Goal: Task Accomplishment & Management: Use online tool/utility

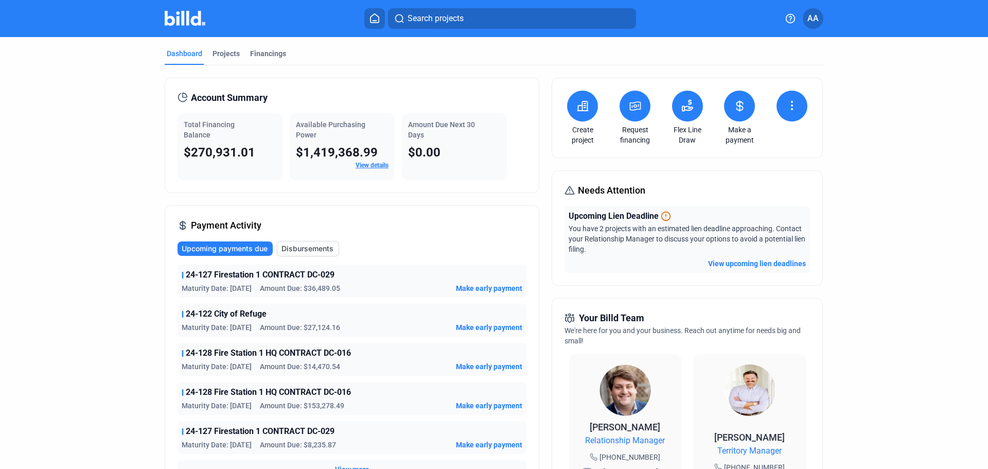
click at [491, 327] on span "Make early payment" at bounding box center [489, 327] width 66 height 10
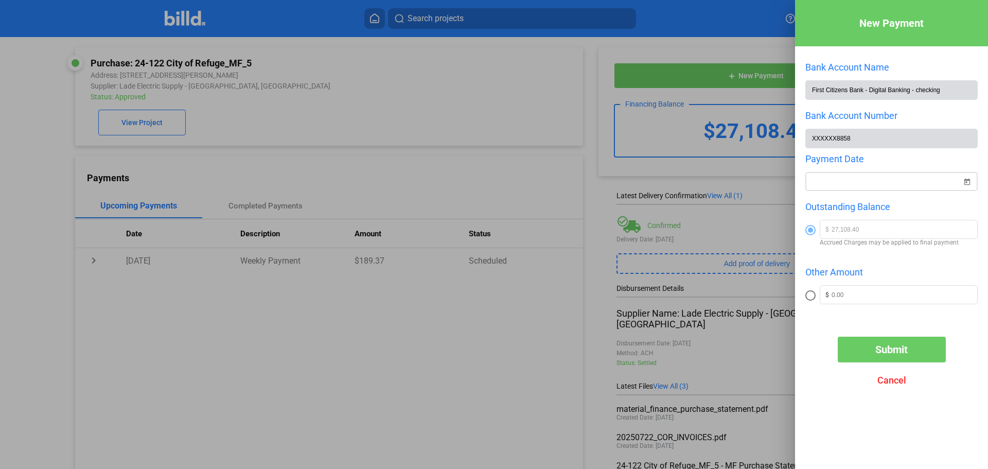
click at [970, 185] on span "Open calendar" at bounding box center [966, 175] width 25 height 25
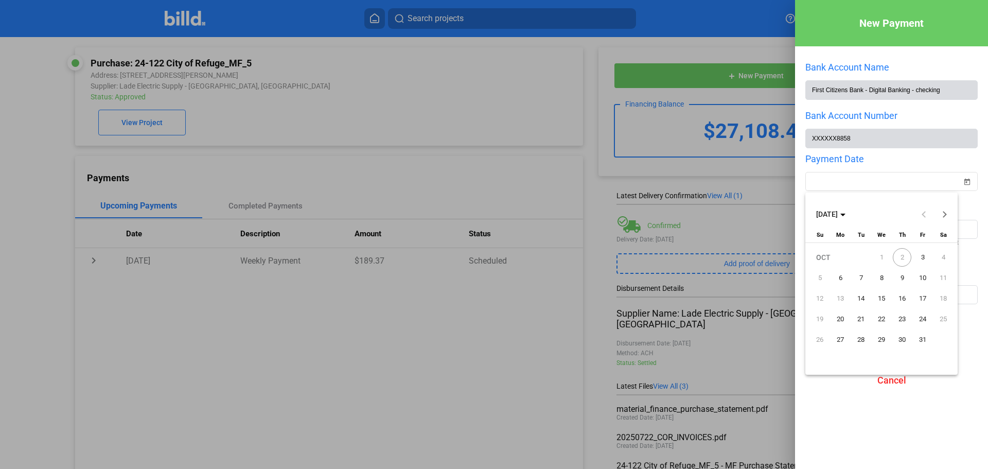
click at [924, 254] on span "3" at bounding box center [922, 257] width 19 height 19
type input "[DATE]"
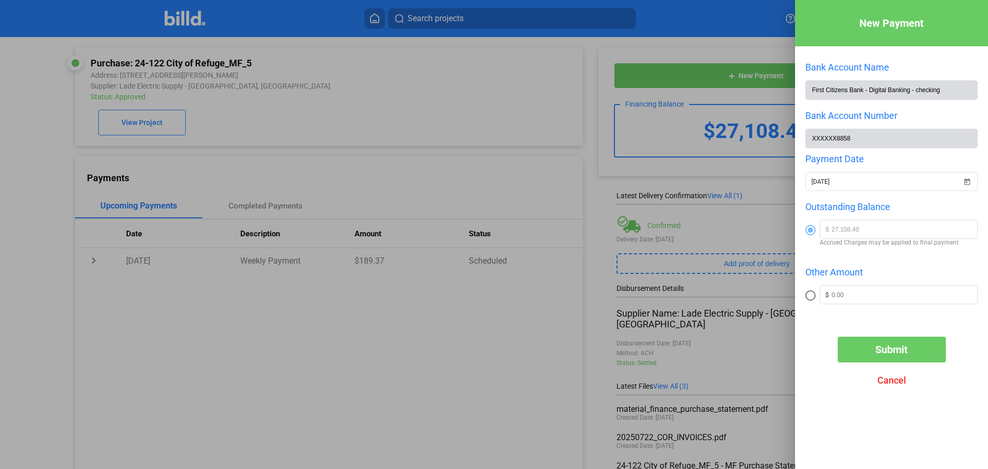
click at [860, 349] on button "Submit" at bounding box center [891, 349] width 108 height 26
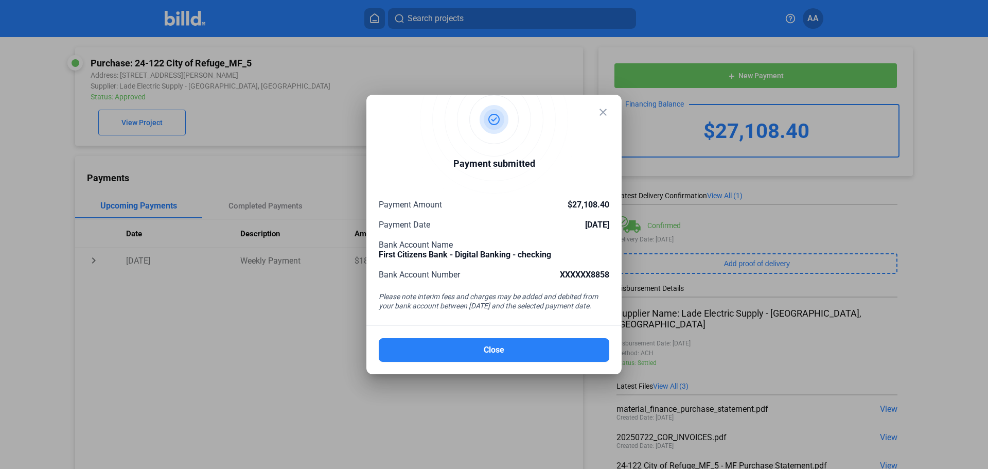
click at [439, 69] on div at bounding box center [494, 234] width 988 height 469
click at [601, 110] on mat-icon "close" at bounding box center [603, 112] width 12 height 12
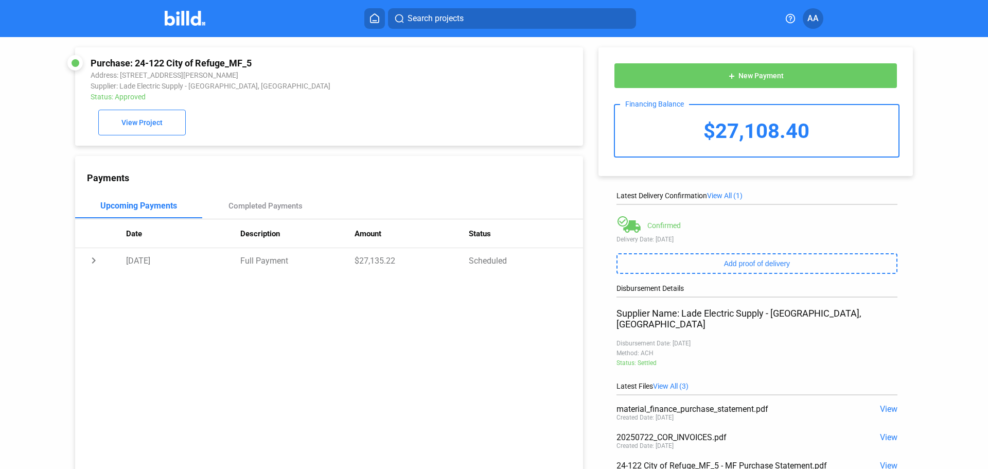
click at [184, 16] on img at bounding box center [185, 18] width 41 height 15
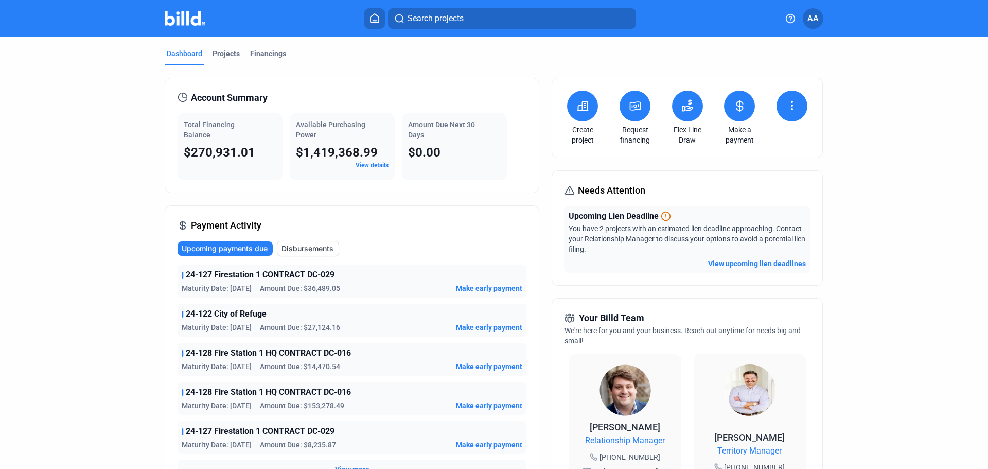
click at [684, 107] on icon at bounding box center [687, 105] width 12 height 12
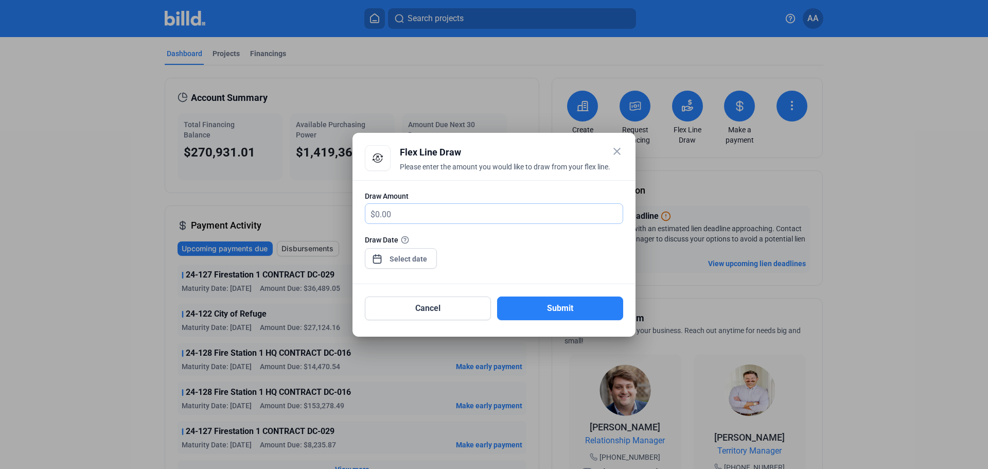
click at [508, 216] on input "text" at bounding box center [498, 214] width 247 height 20
type input "130,000"
click at [410, 261] on div "close Flex Line Draw Please enter the amount you would like to draw from your f…" at bounding box center [494, 234] width 988 height 469
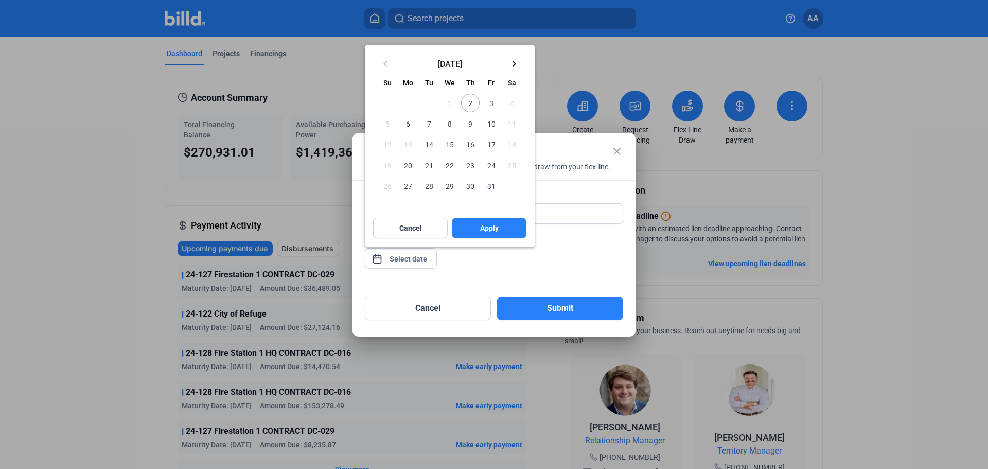
click at [474, 100] on span "2" at bounding box center [470, 103] width 19 height 19
click at [491, 228] on span "Apply" at bounding box center [489, 228] width 19 height 10
type input "[DATE]"
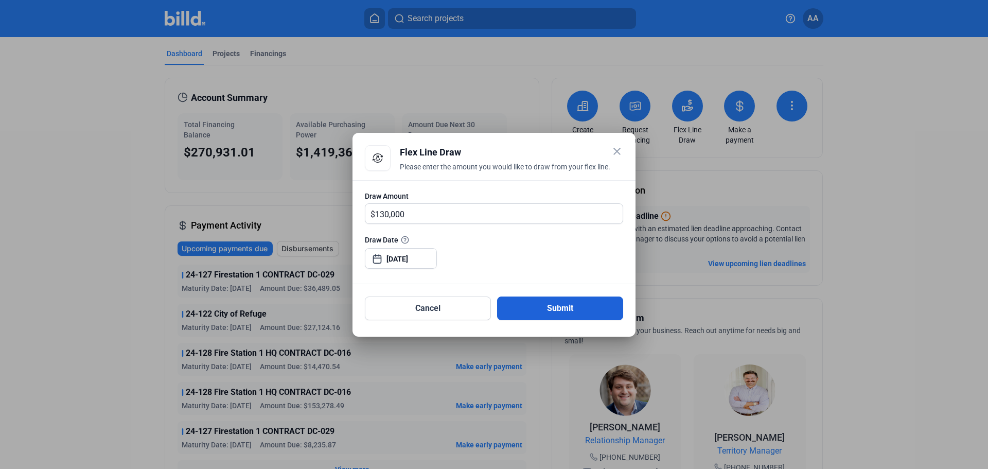
click at [582, 309] on button "Submit" at bounding box center [560, 308] width 126 height 24
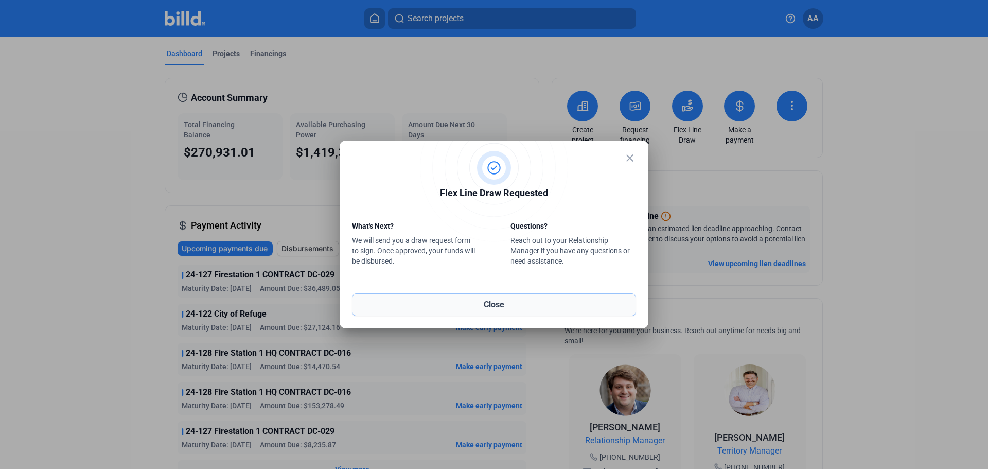
click at [486, 305] on button "Close" at bounding box center [494, 304] width 284 height 23
